Goal: Information Seeking & Learning: Find specific fact

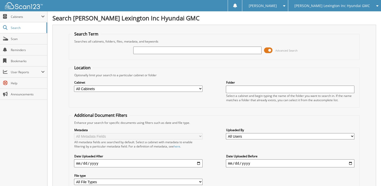
click at [213, 51] on input "text" at bounding box center [197, 50] width 128 height 8
type input "6208678"
click at [232, 49] on input "6208678" at bounding box center [197, 50] width 128 height 8
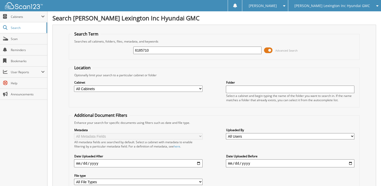
type input "6185710"
